Goal: Task Accomplishment & Management: Use online tool/utility

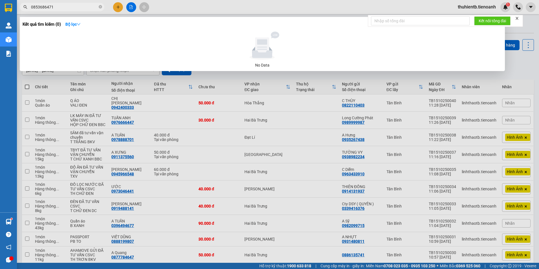
click at [55, 8] on input "0853686471" at bounding box center [64, 7] width 67 height 6
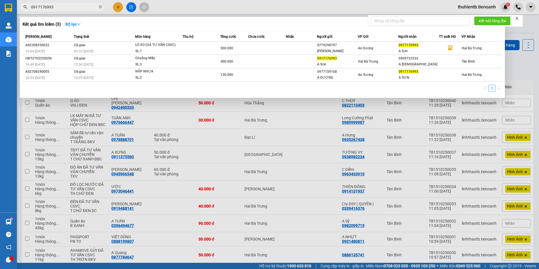
click at [78, 8] on input "0917176993" at bounding box center [64, 7] width 67 height 6
paste input "708618459"
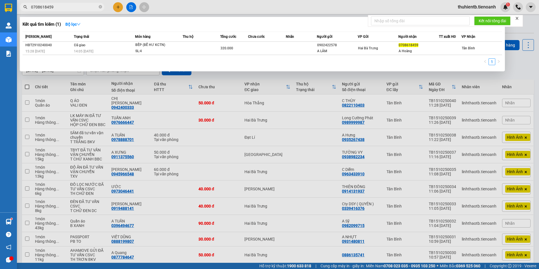
click at [82, 8] on input "0708618459" at bounding box center [64, 7] width 67 height 6
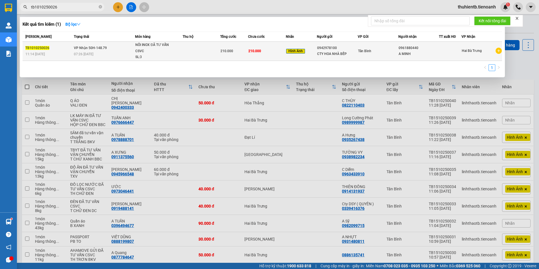
type input "tb1010250026"
click at [198, 57] on td at bounding box center [202, 51] width 38 height 19
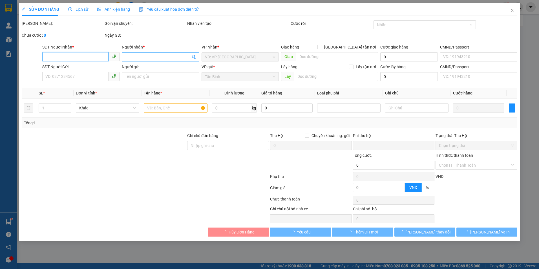
type input "0961880440"
type input "A MINH"
type input "0942978100"
type input "CTY HOA NHÀ BẾP"
type input "0"
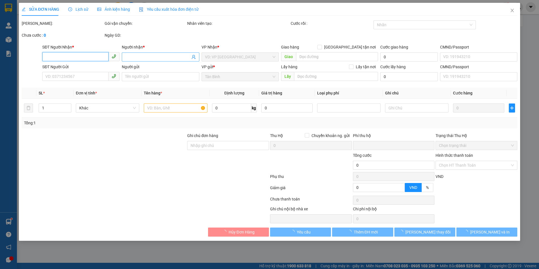
type input "210.000"
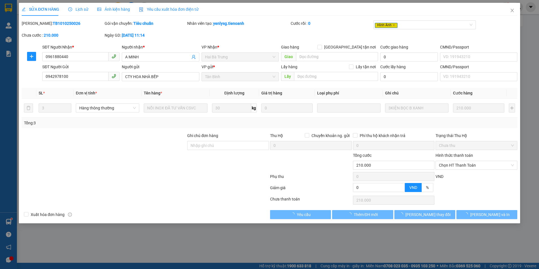
click at [79, 8] on span "Lịch sử" at bounding box center [78, 9] width 20 height 5
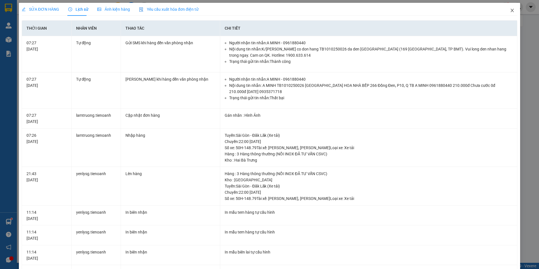
click at [511, 12] on icon "close" at bounding box center [512, 10] width 3 height 3
